Goal: Transaction & Acquisition: Download file/media

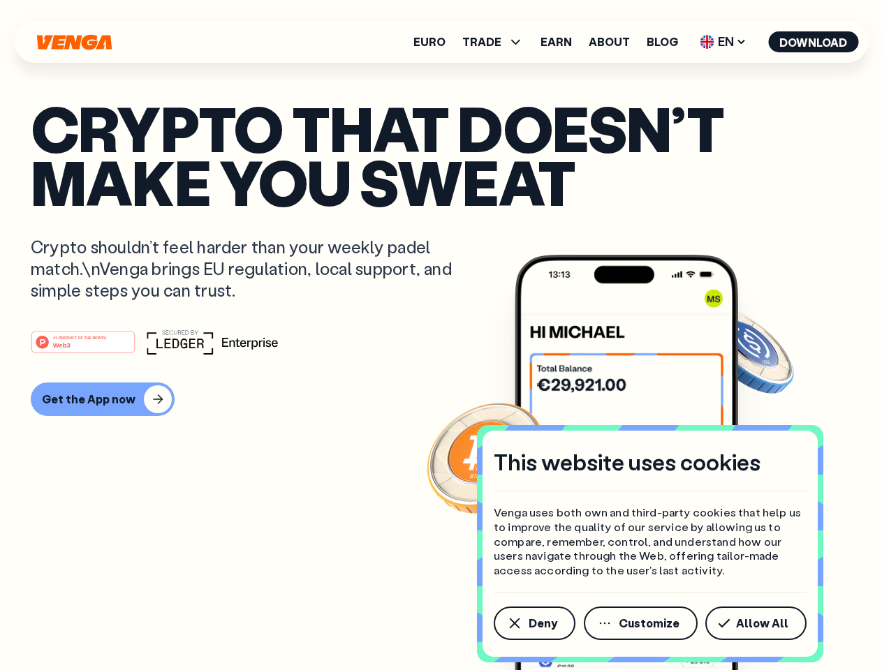
click at [441, 335] on div "#1 PRODUCT OF THE MONTH Web3" at bounding box center [441, 342] width 821 height 25
click at [534, 624] on span "Deny" at bounding box center [543, 623] width 29 height 11
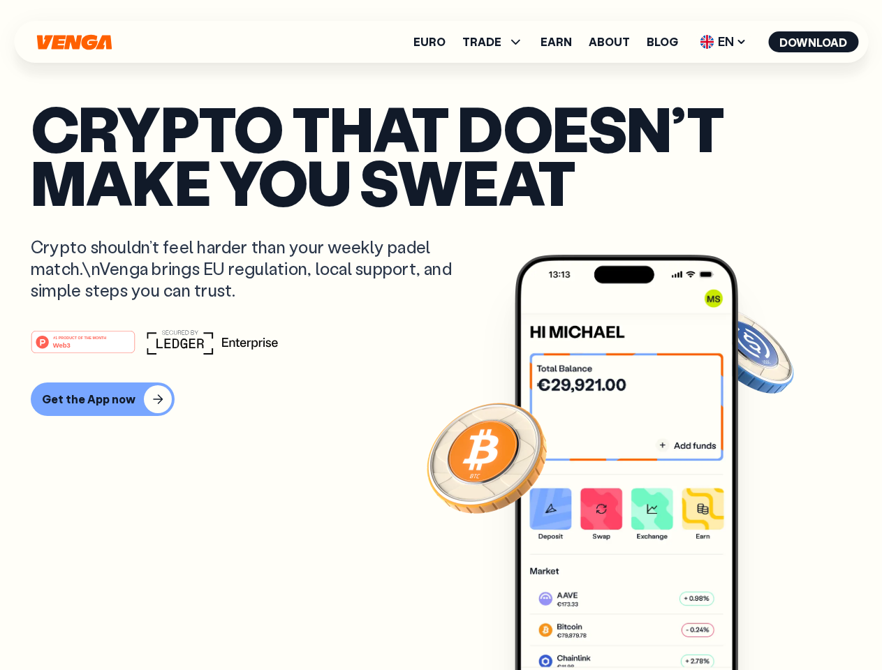
click at [642, 624] on img at bounding box center [626, 489] width 223 height 468
click at [758, 624] on article "Crypto that doesn’t make you sweat Crypto shouldn’t feel harder than your weekl…" at bounding box center [441, 363] width 821 height 524
click at [497, 42] on span "TRADE" at bounding box center [481, 41] width 39 height 11
click at [723, 42] on span "EN" at bounding box center [723, 42] width 57 height 22
click at [814, 42] on button "Download" at bounding box center [813, 41] width 90 height 21
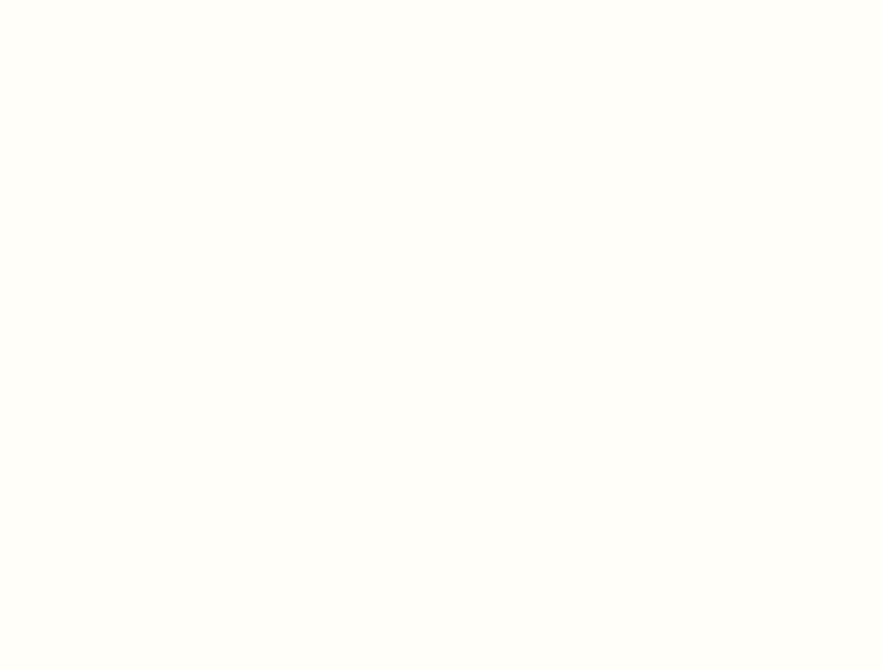
click at [101, 0] on html "This website uses cookies Venga uses both own and third-party cookies that help…" at bounding box center [441, 0] width 882 height 0
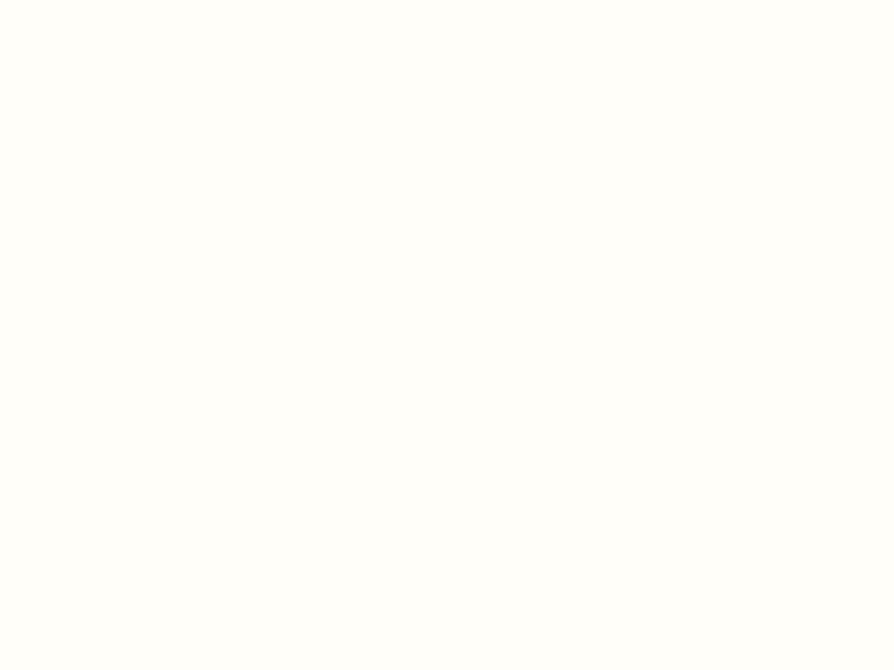
click at [85, 0] on html "This website uses cookies Venga uses both own and third-party cookies that help…" at bounding box center [447, 0] width 894 height 0
